Goal: Book appointment/travel/reservation

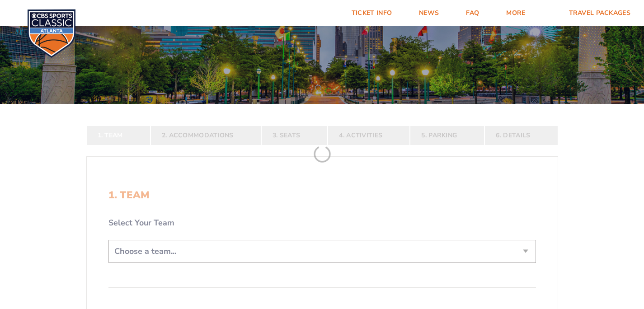
scroll to position [130, 0]
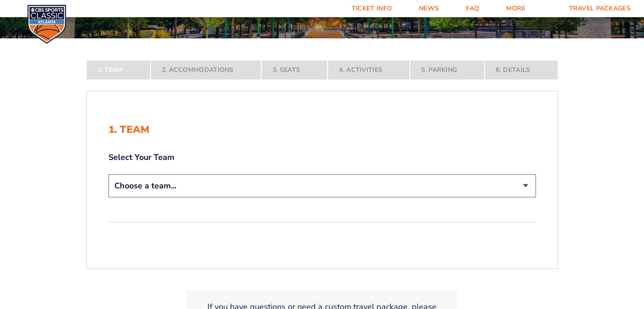
click at [218, 183] on select "Choose a team... [US_STATE] Wildcats [US_STATE] State Buckeyes [US_STATE] Tar H…" at bounding box center [323, 186] width 428 height 23
select select "12956"
click at [109, 198] on select "Choose a team... [US_STATE] Wildcats [US_STATE] State Buckeyes [US_STATE] Tar H…" at bounding box center [323, 186] width 428 height 23
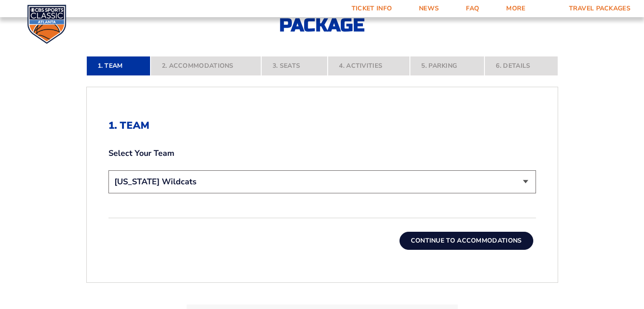
scroll to position [200, 0]
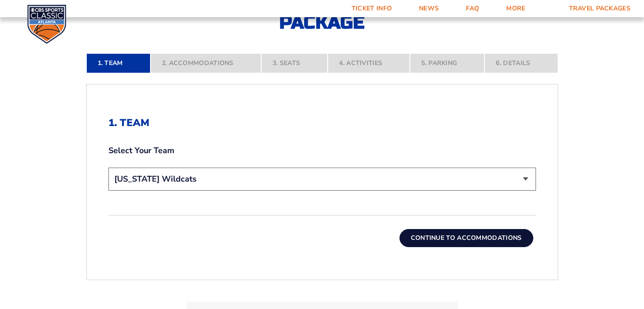
click at [417, 237] on button "Continue To Accommodations" at bounding box center [467, 238] width 134 height 18
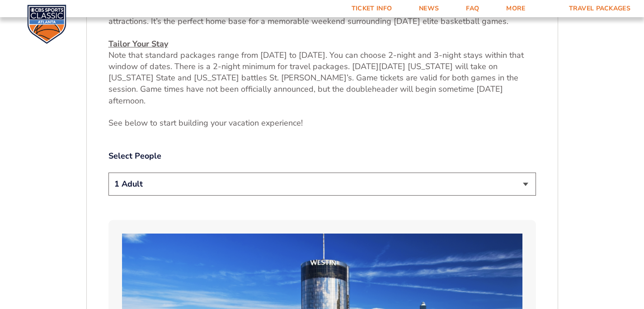
scroll to position [354, 0]
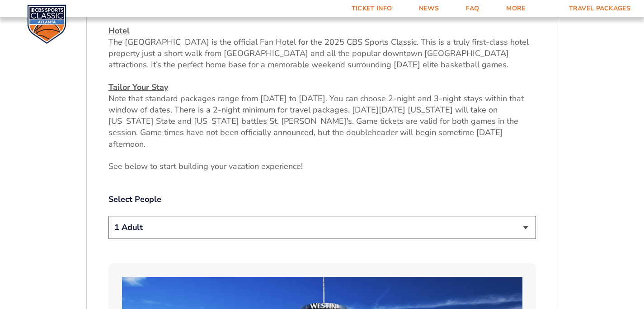
click at [179, 216] on select "1 Adult 2 Adults 3 Adults 4 Adults 2 Adults + 1 Child 2 Adults + 2 Children 2 A…" at bounding box center [323, 227] width 428 height 23
select select "2 Adults"
click at [109, 216] on select "1 Adult 2 Adults 3 Adults 4 Adults 2 Adults + 1 Child 2 Adults + 2 Children 2 A…" at bounding box center [323, 227] width 428 height 23
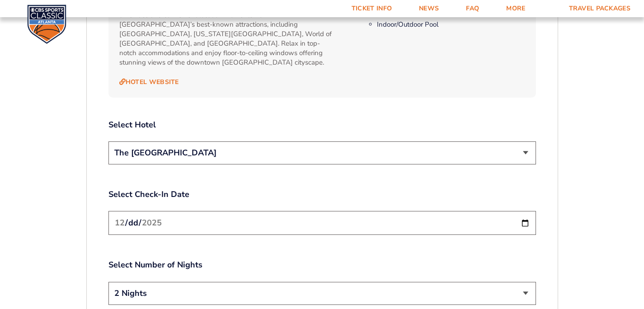
scroll to position [1009, 0]
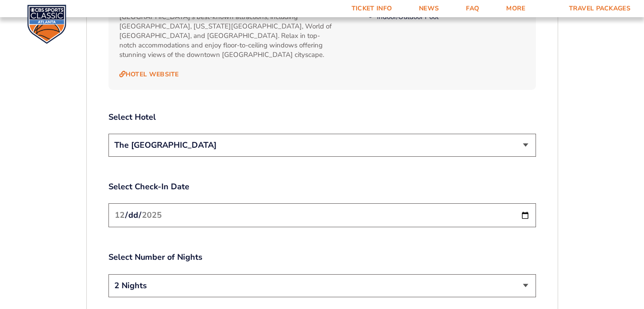
click at [176, 134] on select "The [GEOGRAPHIC_DATA]" at bounding box center [323, 145] width 428 height 23
click at [173, 204] on input "[DATE]" at bounding box center [323, 216] width 428 height 24
click at [531, 204] on input "[DATE]" at bounding box center [323, 216] width 428 height 24
click at [526, 204] on input "[DATE]" at bounding box center [323, 216] width 428 height 24
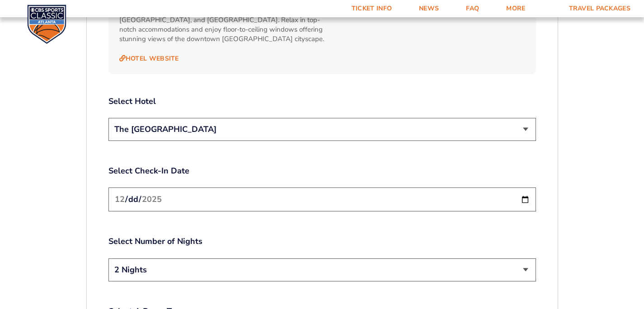
scroll to position [1025, 0]
click at [504, 236] on div "Select Number of Nights 2 Nights 3 Nights" at bounding box center [323, 260] width 428 height 48
click at [508, 259] on select "2 Nights 3 Nights" at bounding box center [323, 270] width 428 height 23
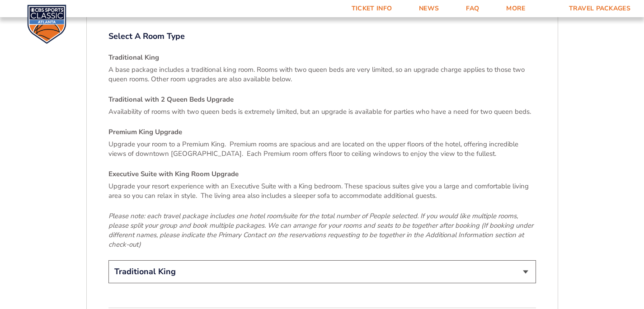
scroll to position [1301, 0]
click at [156, 260] on select "Traditional King Traditional with 2 Queen Beds Upgrade (+$45 per night) Premium…" at bounding box center [323, 271] width 428 height 23
select select "Traditional with 2 Queen Beds Upgrade"
click at [109, 260] on select "Traditional King Traditional with 2 Queen Beds Upgrade (+$45 per night) Premium…" at bounding box center [323, 271] width 428 height 23
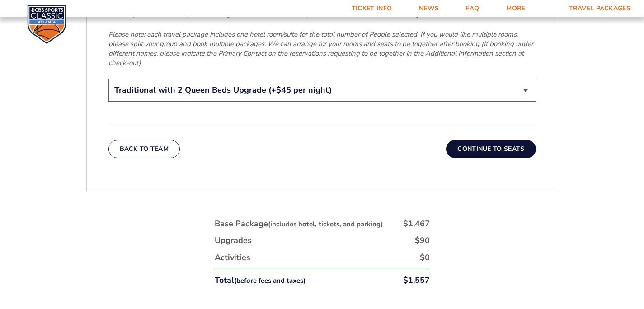
scroll to position [1483, 0]
click at [508, 140] on button "Continue To Seats" at bounding box center [491, 149] width 90 height 18
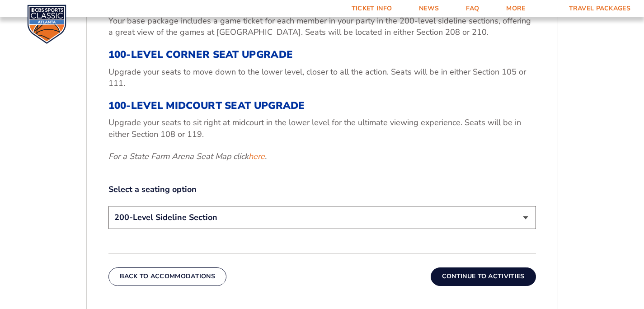
scroll to position [464, 0]
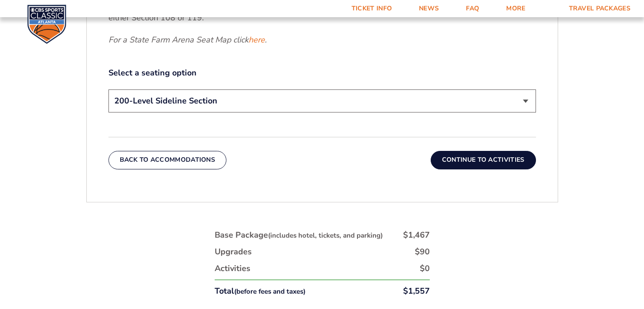
click at [199, 97] on select "200-Level Sideline Section 100-Level Corner Seat Upgrade (+$120 per person) 100…" at bounding box center [323, 101] width 428 height 23
click at [502, 158] on button "Continue To Activities" at bounding box center [483, 160] width 105 height 18
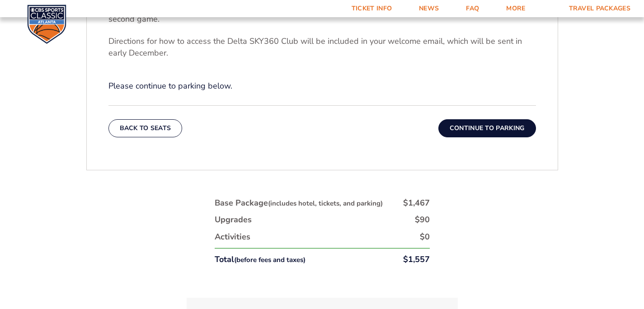
scroll to position [216, 0]
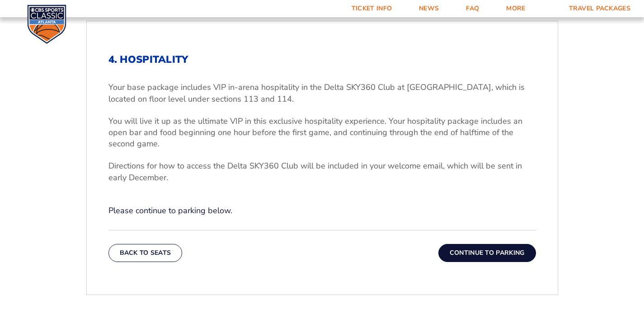
click at [490, 255] on button "Continue To Parking" at bounding box center [488, 253] width 98 height 18
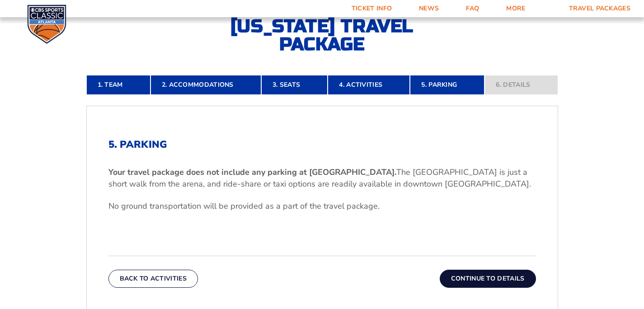
scroll to position [223, 0]
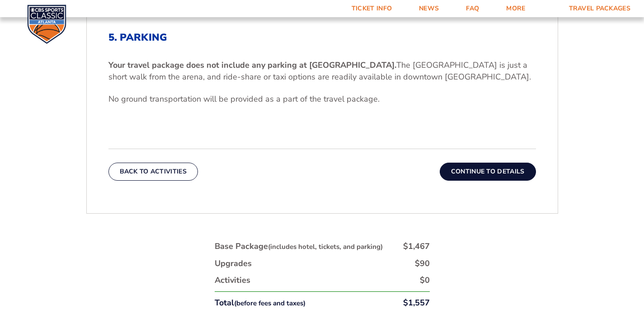
click at [503, 176] on button "Continue To Details" at bounding box center [488, 172] width 96 height 18
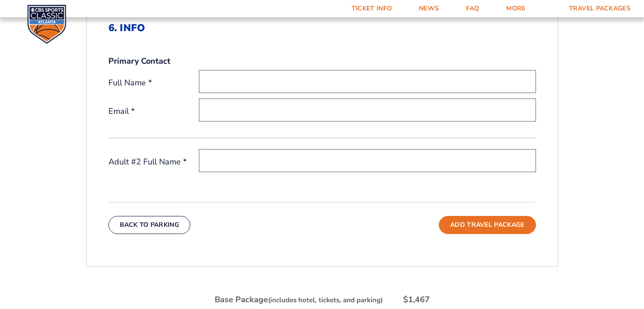
scroll to position [0, 0]
